Goal: Find contact information: Find contact information

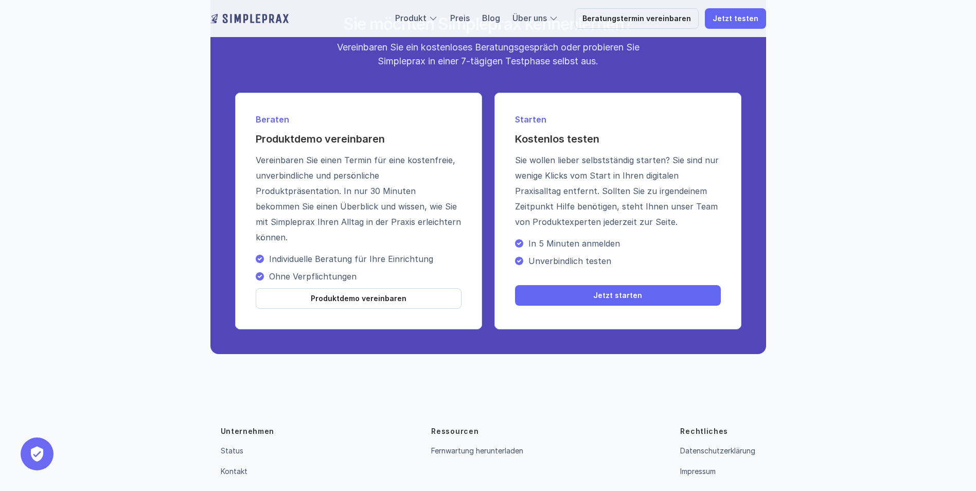
scroll to position [3677, 0]
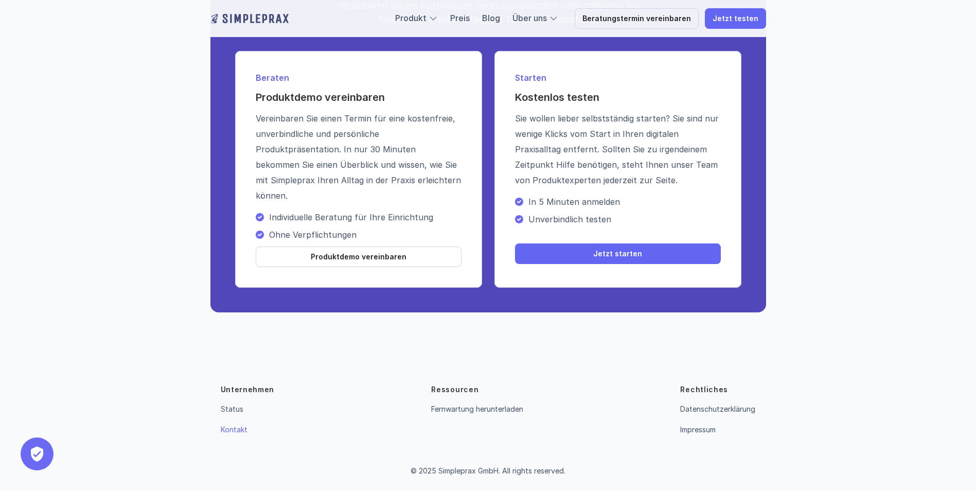
click at [229, 431] on link "Kontakt" at bounding box center [234, 429] width 27 height 9
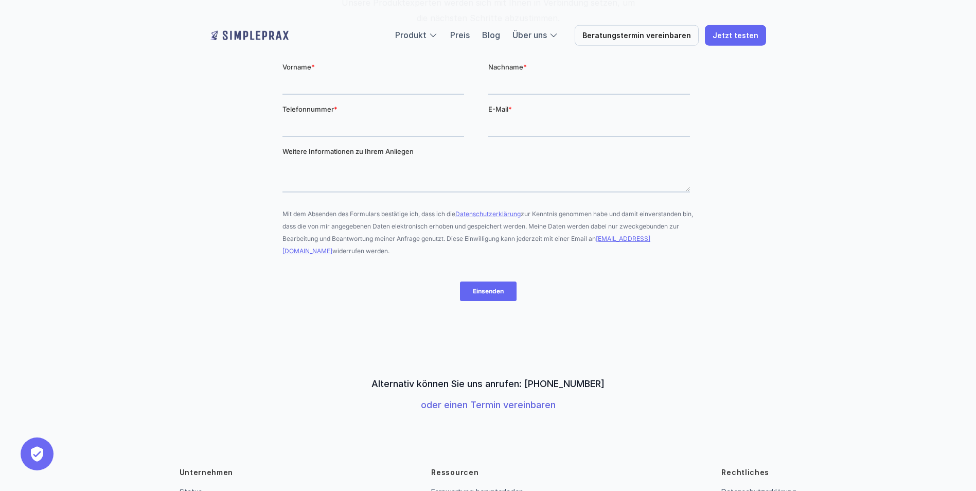
scroll to position [247, 0]
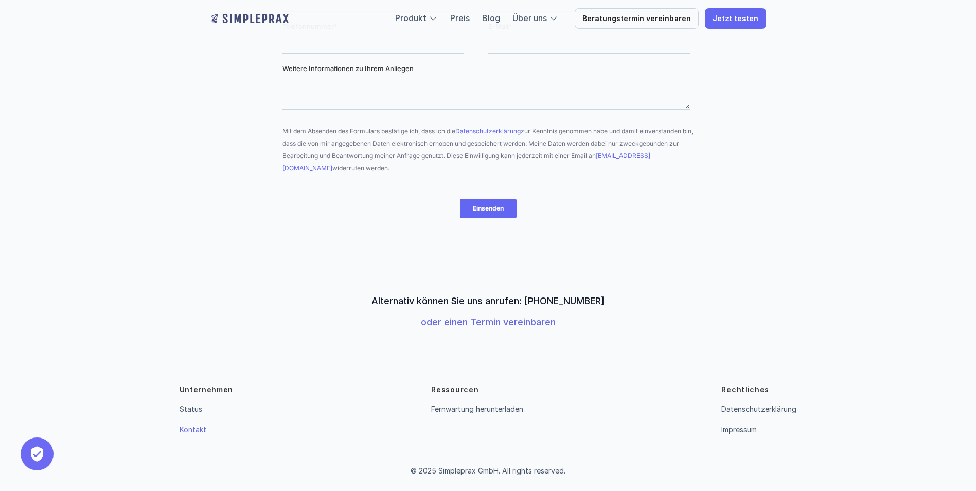
drag, startPoint x: 371, startPoint y: 296, endPoint x: 612, endPoint y: 335, distance: 244.4
click at [612, 335] on div "Alternativ können Sie uns anrufen: [PHONE_NUMBER] oder einen Termin vereinbaren" at bounding box center [488, 311] width 976 height 63
click at [323, 249] on div at bounding box center [489, 127] width 412 height 296
drag, startPoint x: 388, startPoint y: 299, endPoint x: 603, endPoint y: 313, distance: 215.1
click at [603, 313] on div "Alternativ können Sie uns anrufen: [PHONE_NUMBER] oder einen Termin vereinbaren" at bounding box center [488, 311] width 976 height 63
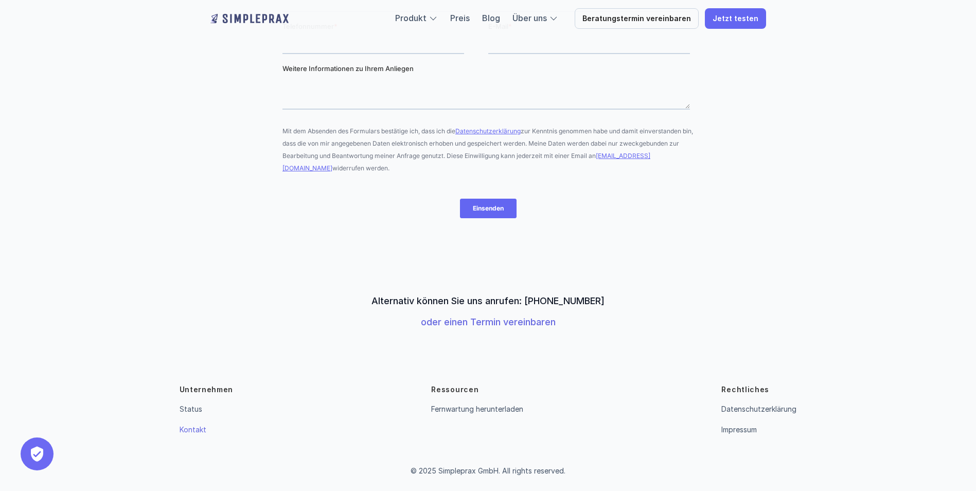
drag, startPoint x: 363, startPoint y: 289, endPoint x: 335, endPoint y: 264, distance: 37.9
click at [362, 289] on div "Alternativ können Sie uns anrufen: [PHONE_NUMBER] oder einen Termin vereinbaren" at bounding box center [488, 311] width 976 height 63
click at [267, 460] on div "Unternehmen Status Kontakt Ressourcen Fernwartung herunterladen Rechtliches Dat…" at bounding box center [488, 417] width 976 height 148
drag, startPoint x: 371, startPoint y: 298, endPoint x: 608, endPoint y: 305, distance: 237.4
click at [608, 305] on div "Alternativ können Sie uns anrufen: [PHONE_NUMBER] oder einen Termin vereinbaren" at bounding box center [488, 311] width 976 height 63
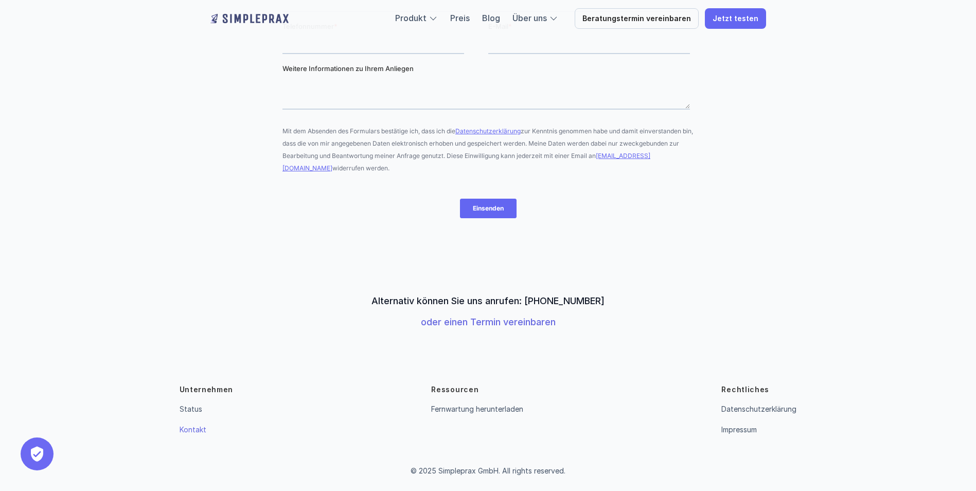
click at [301, 280] on div "Alternativ können Sie uns anrufen: [PHONE_NUMBER] oder einen Termin vereinbaren" at bounding box center [488, 311] width 976 height 63
